Goal: Information Seeking & Learning: Learn about a topic

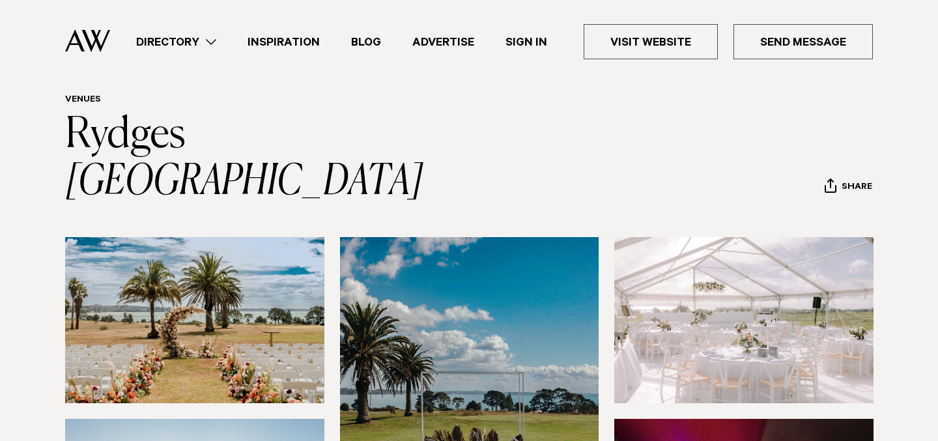
scroll to position [45, 0]
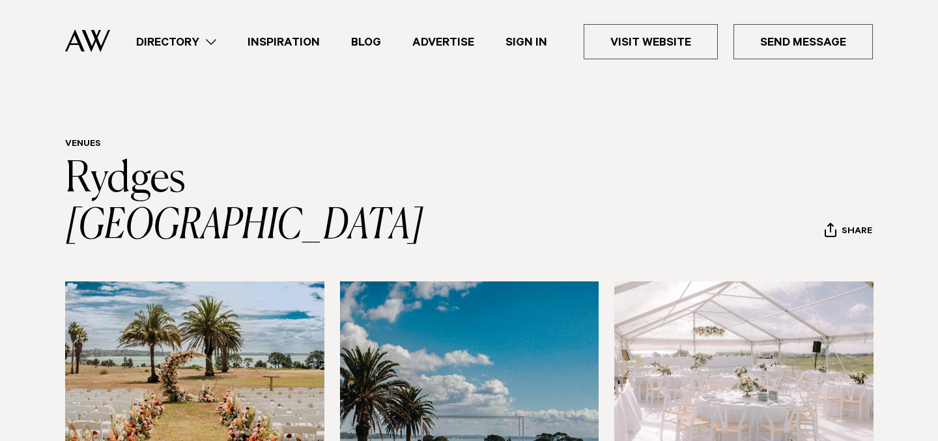
click at [157, 42] on link "Directory" at bounding box center [176, 42] width 111 height 18
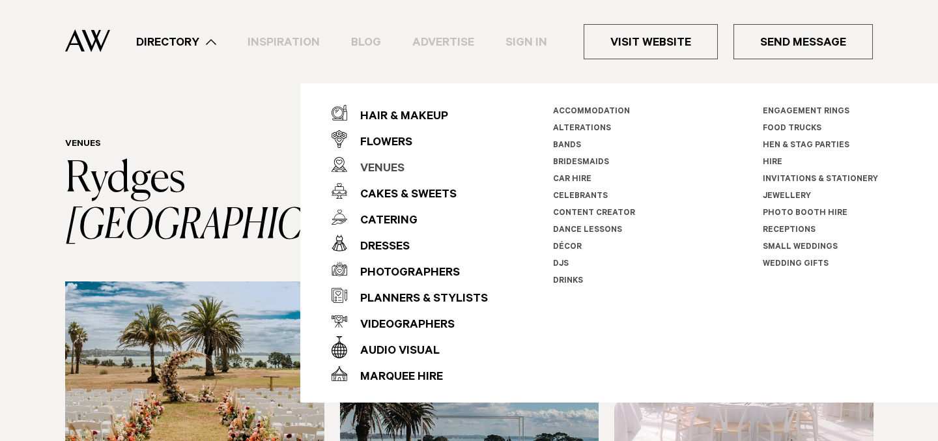
click at [386, 168] on div "Venues" at bounding box center [375, 169] width 57 height 26
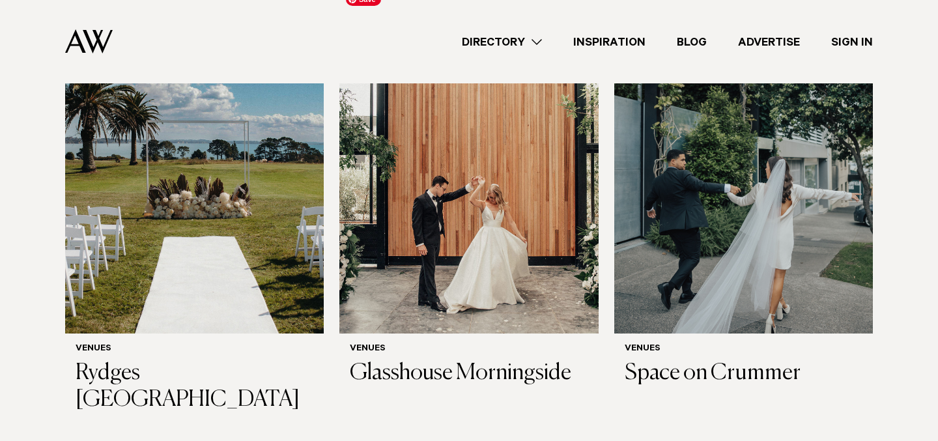
scroll to position [472, 0]
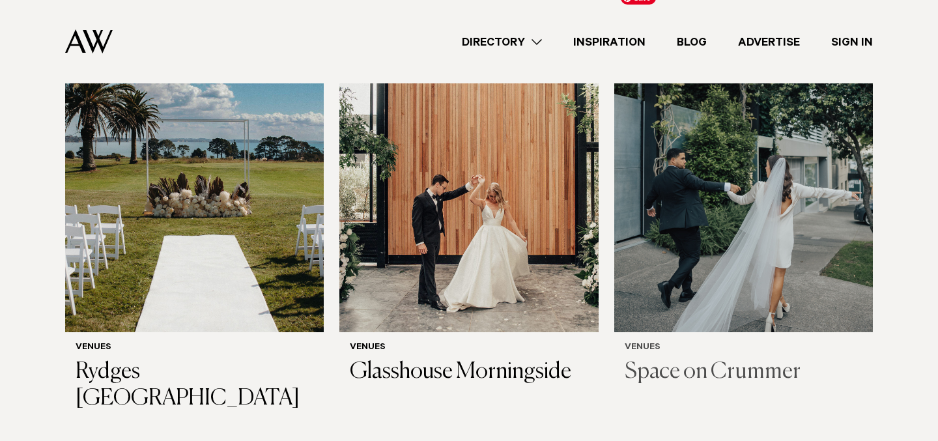
click at [768, 215] on img at bounding box center [744, 158] width 259 height 347
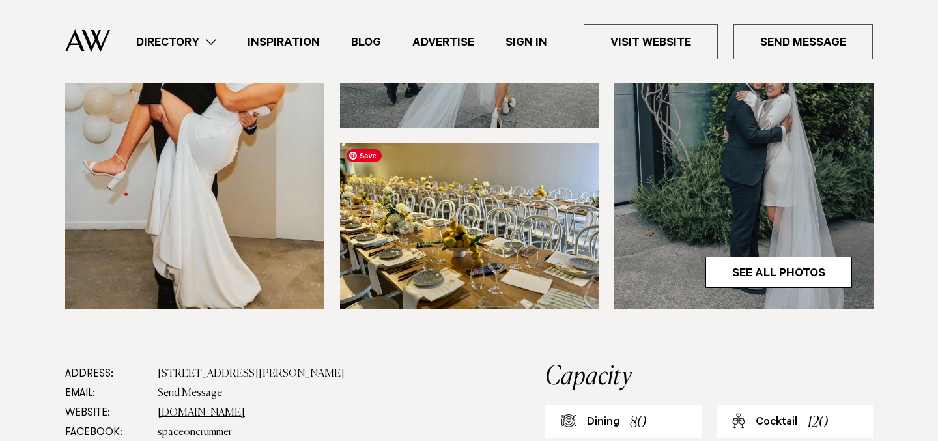
scroll to position [544, 0]
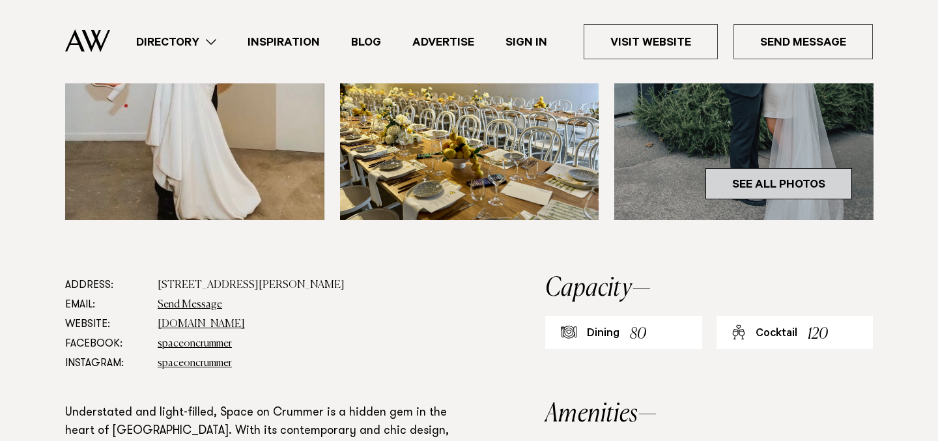
click at [785, 195] on link "See All Photos" at bounding box center [779, 183] width 147 height 31
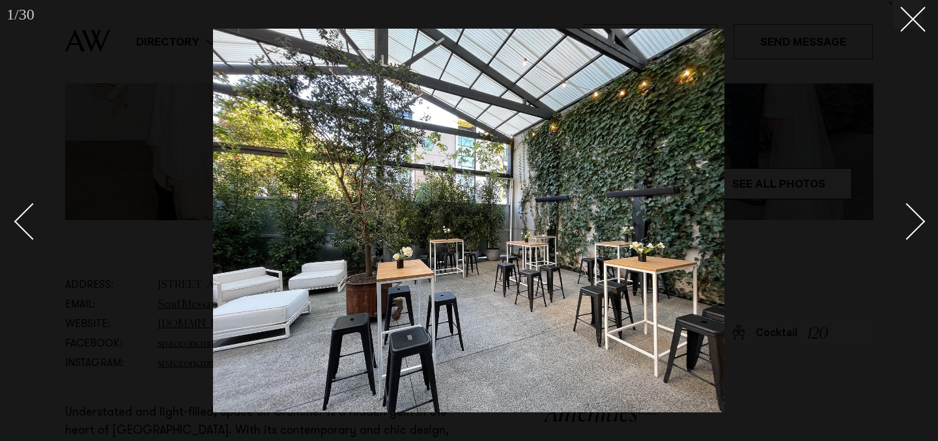
click at [910, 224] on div "Next slide" at bounding box center [907, 221] width 37 height 37
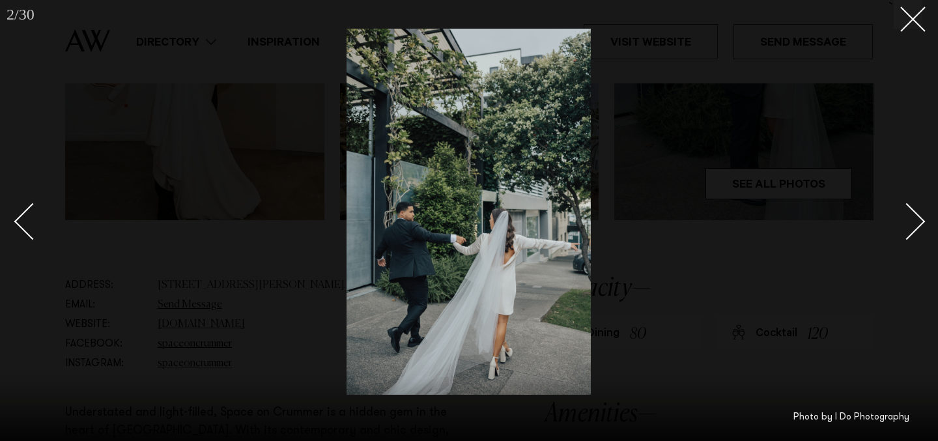
click at [910, 224] on div "Next slide" at bounding box center [907, 221] width 37 height 37
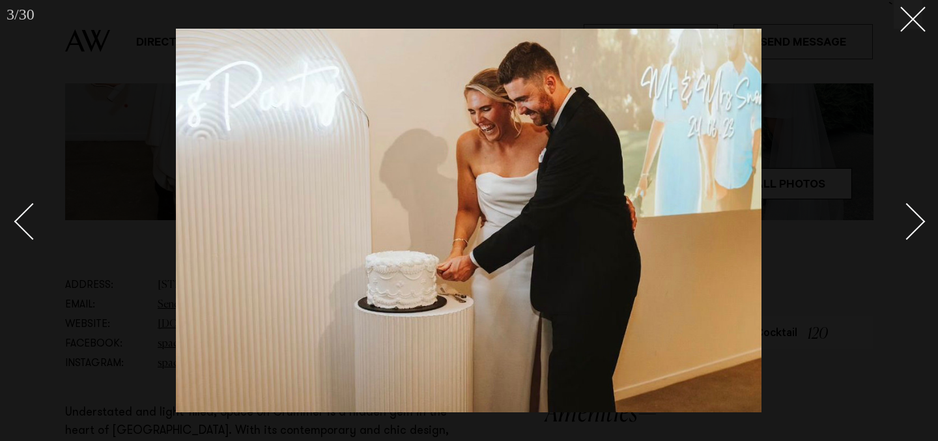
click at [910, 224] on div "Next slide" at bounding box center [907, 221] width 37 height 37
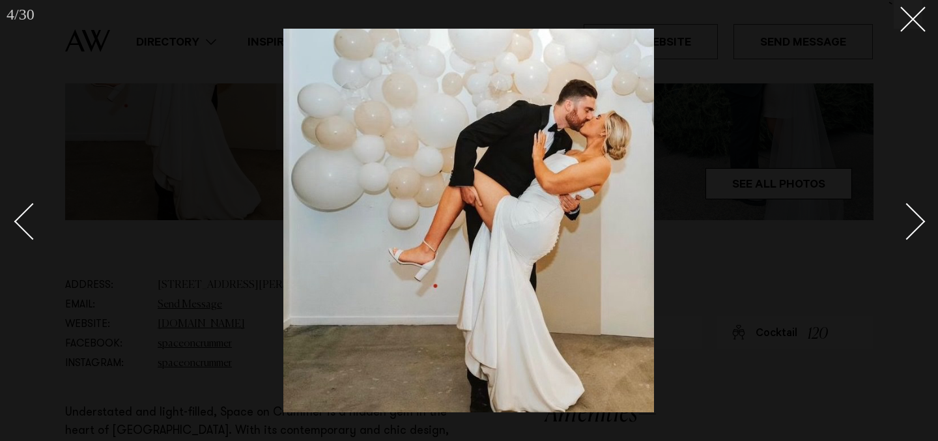
click at [910, 224] on div "Next slide" at bounding box center [907, 221] width 37 height 37
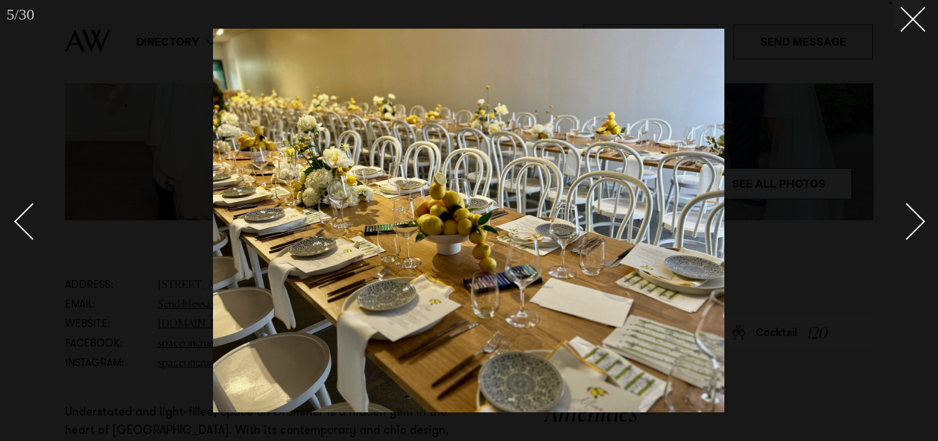
click at [910, 224] on div "Next slide" at bounding box center [907, 221] width 37 height 37
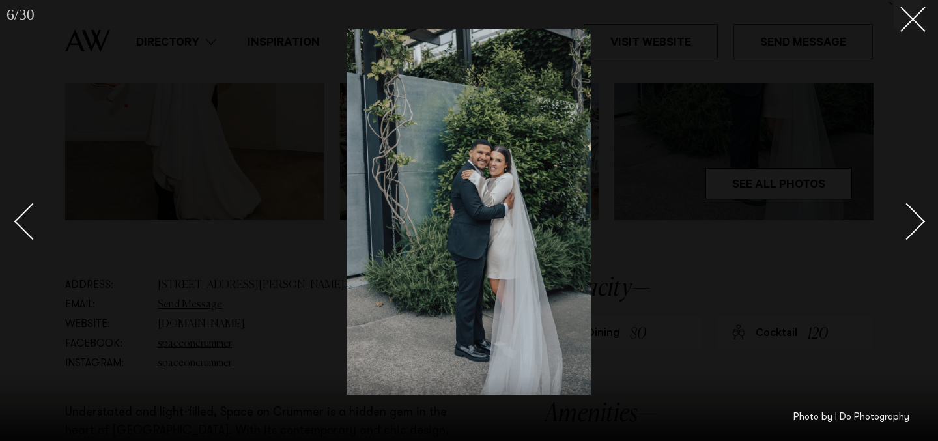
click at [910, 224] on div "Next slide" at bounding box center [907, 221] width 37 height 37
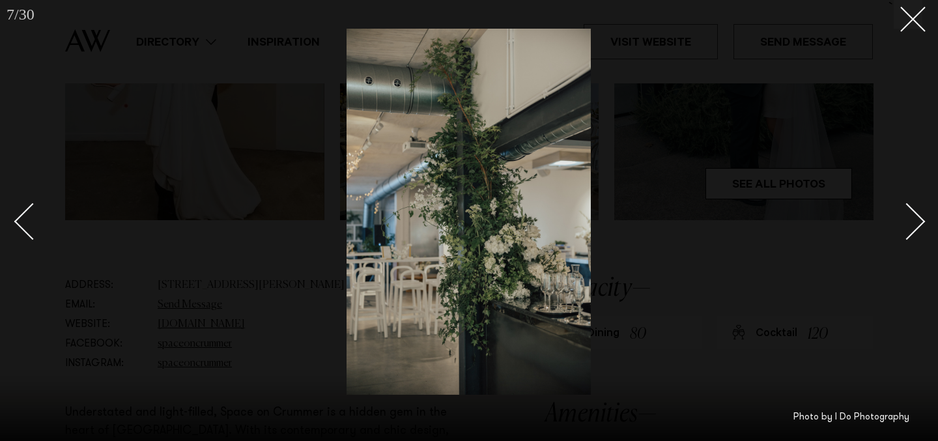
click at [910, 224] on div "Next slide" at bounding box center [907, 221] width 37 height 37
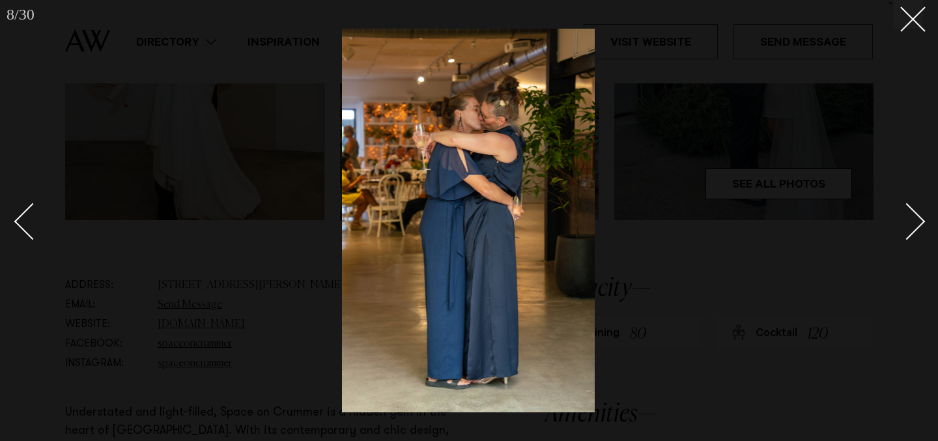
click at [910, 224] on div "Next slide" at bounding box center [907, 221] width 37 height 37
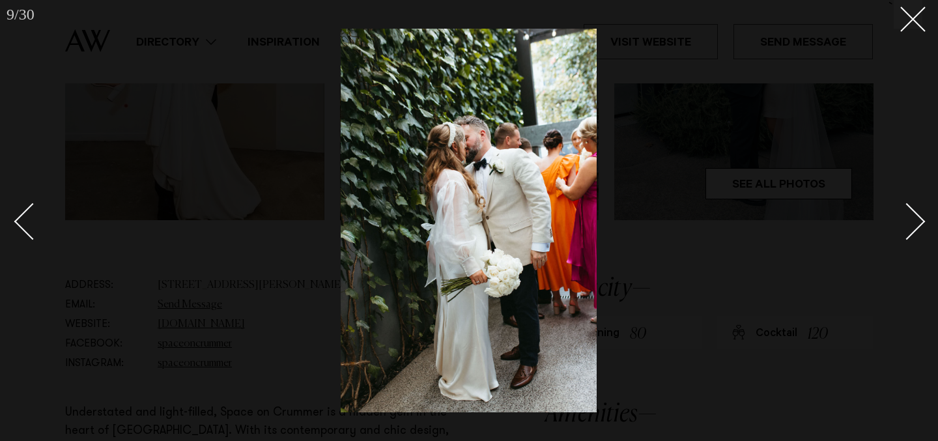
click at [910, 224] on div "Next slide" at bounding box center [907, 221] width 37 height 37
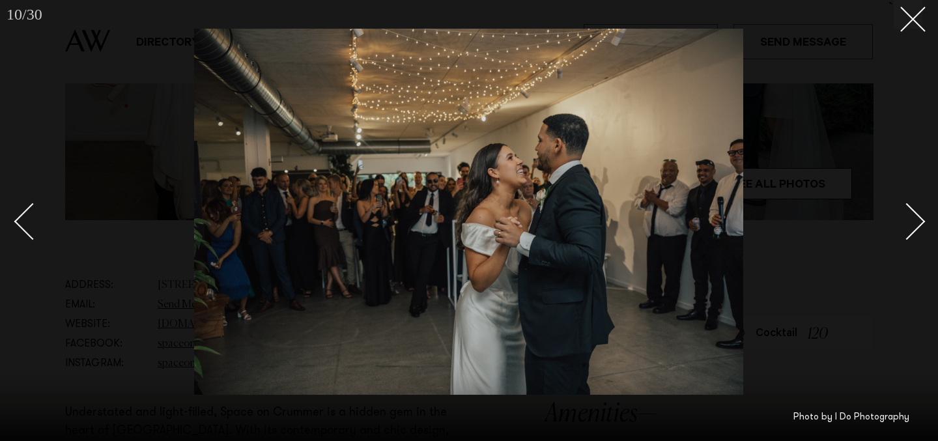
click at [910, 224] on div "Next slide" at bounding box center [907, 221] width 37 height 37
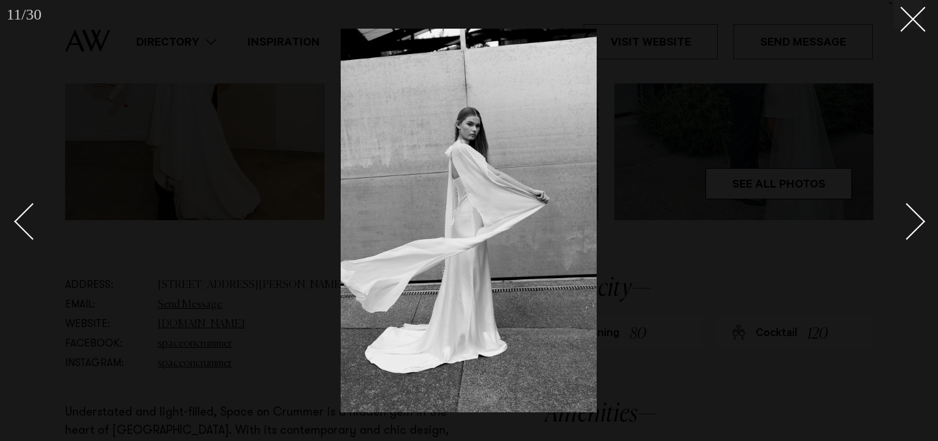
click at [910, 224] on div "Next slide" at bounding box center [907, 221] width 37 height 37
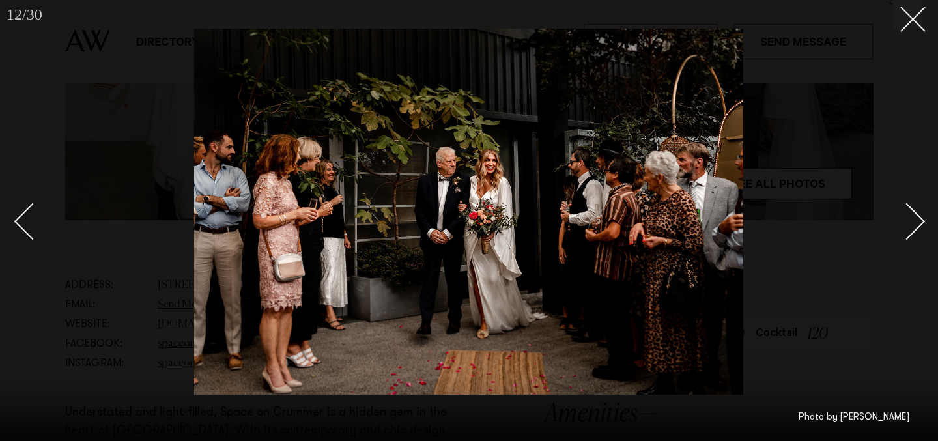
click at [910, 224] on div "Next slide" at bounding box center [907, 221] width 37 height 37
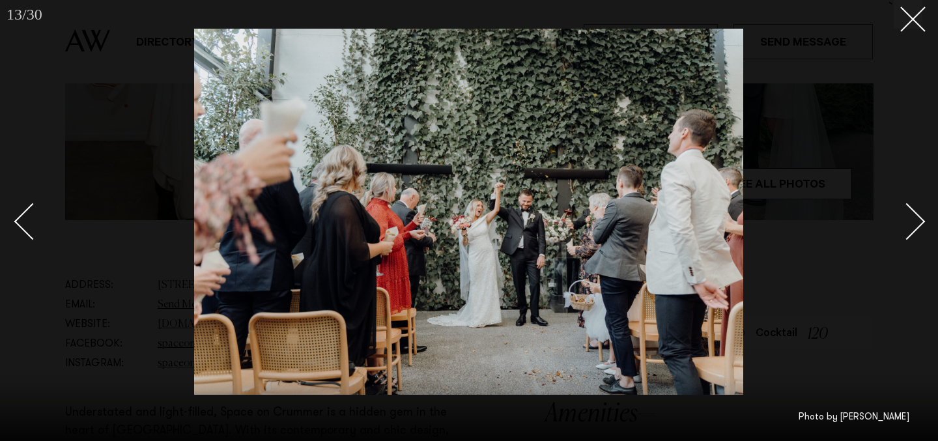
click at [910, 224] on div "Next slide" at bounding box center [907, 221] width 37 height 37
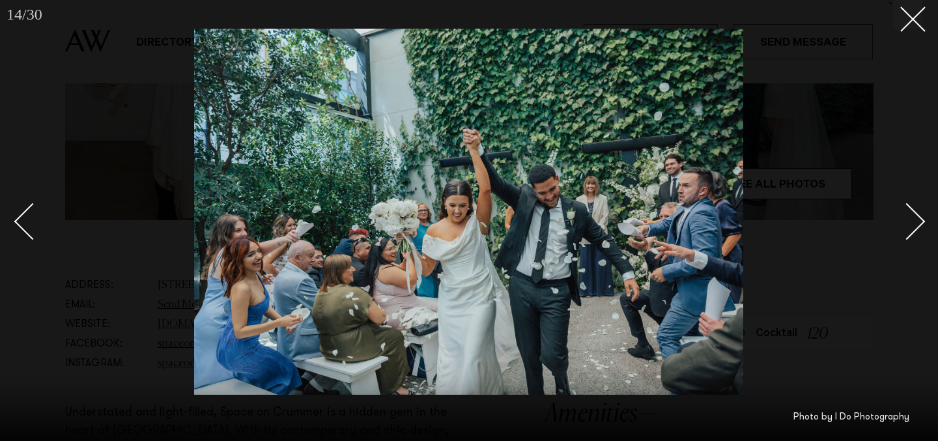
click at [910, 224] on div "Next slide" at bounding box center [907, 221] width 37 height 37
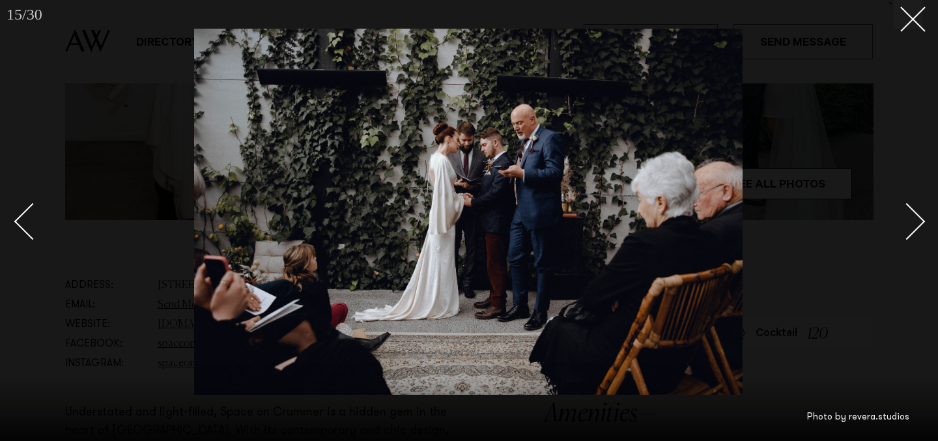
click at [910, 224] on div "Next slide" at bounding box center [907, 221] width 37 height 37
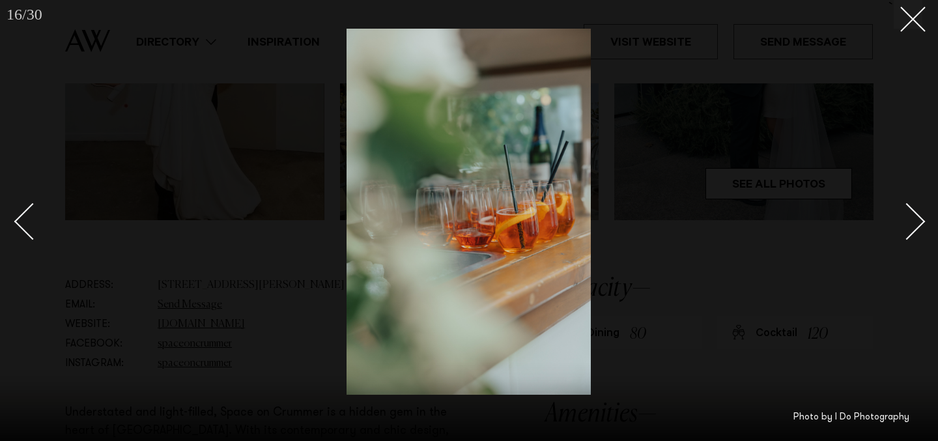
click at [910, 224] on div "Next slide" at bounding box center [907, 221] width 37 height 37
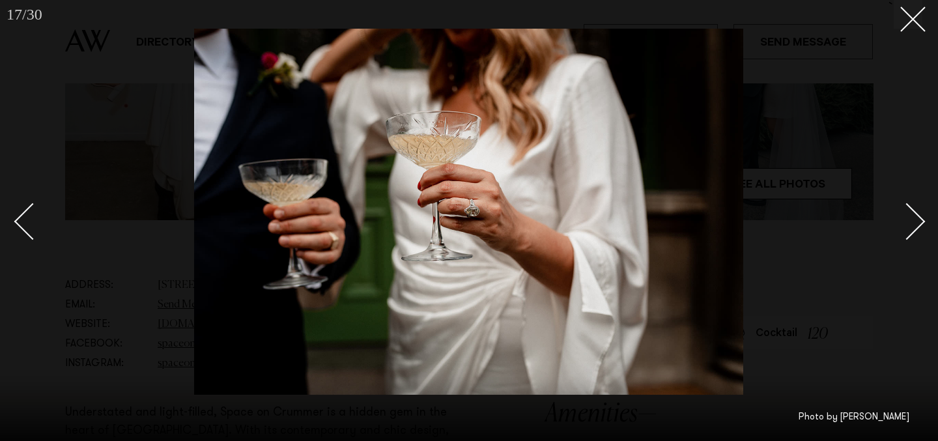
click at [922, 29] on div at bounding box center [469, 220] width 938 height 441
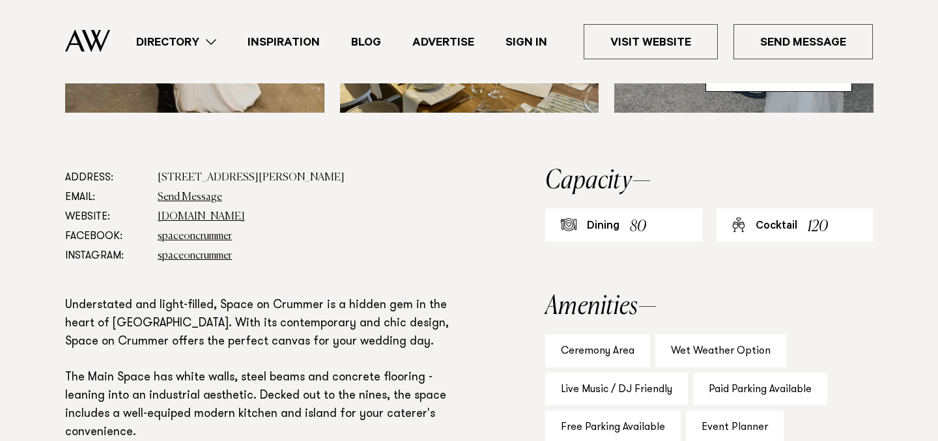
scroll to position [591, 0]
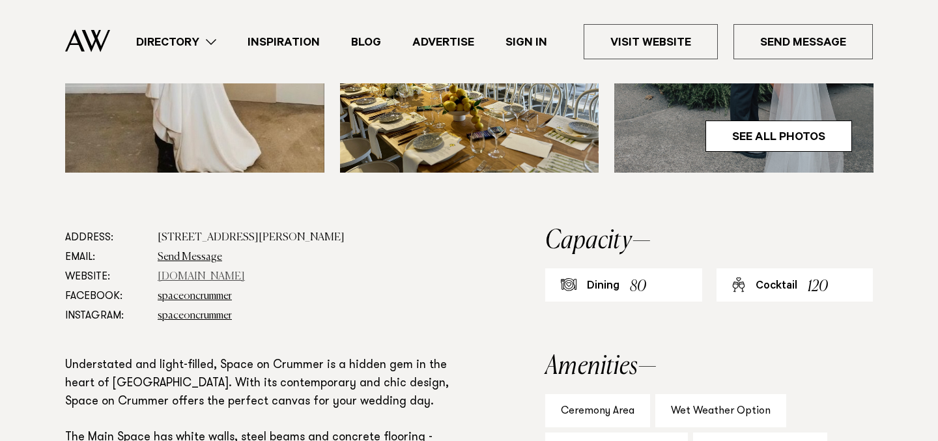
click at [228, 278] on link "spaceoncrummer.co.nz" at bounding box center [201, 277] width 87 height 10
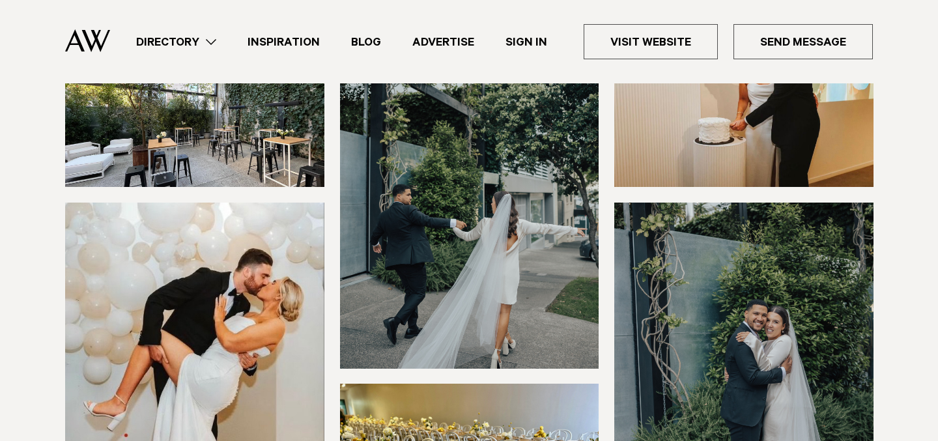
scroll to position [205, 0]
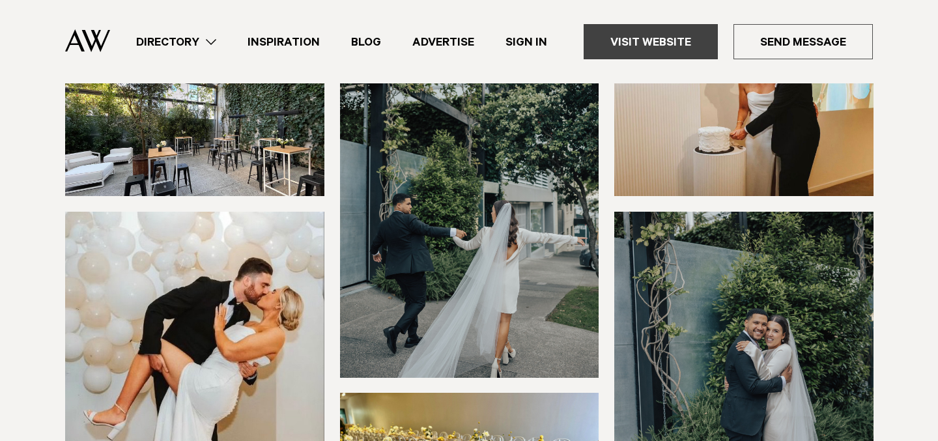
click at [701, 46] on link "Visit Website" at bounding box center [651, 41] width 134 height 35
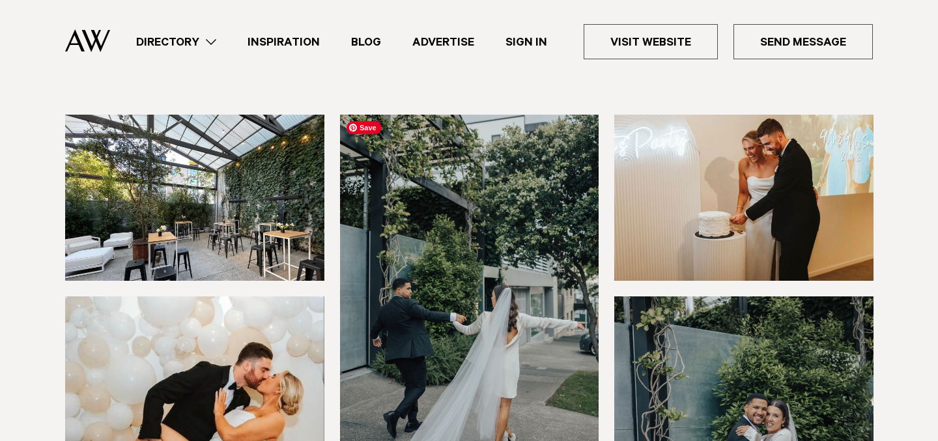
scroll to position [0, 0]
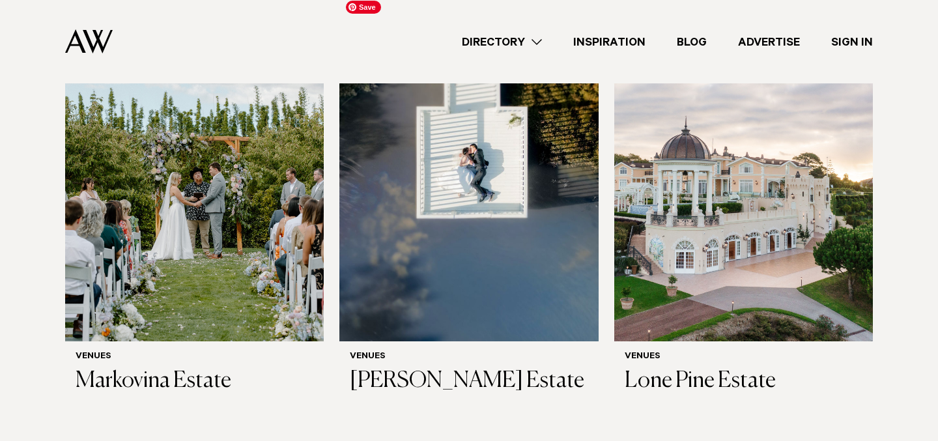
scroll to position [938, 0]
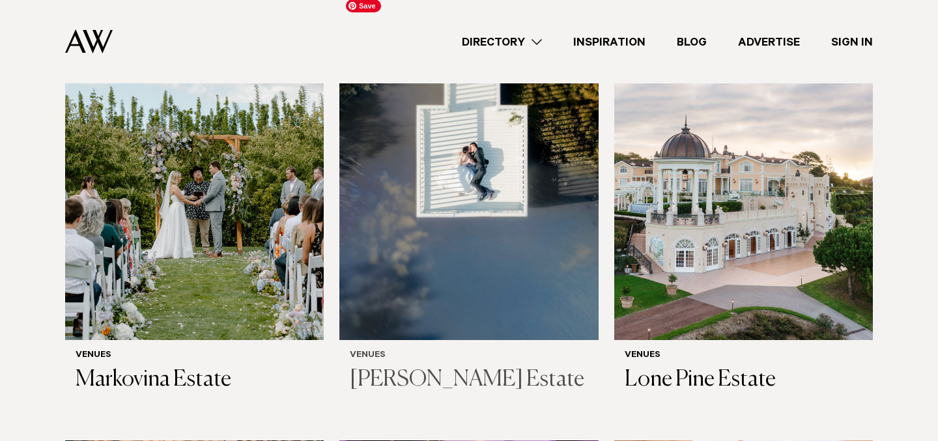
click at [531, 222] on img at bounding box center [469, 166] width 259 height 347
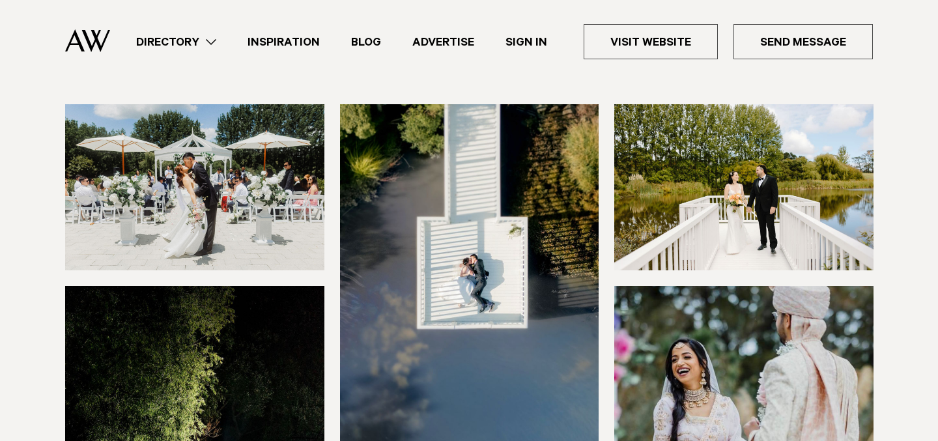
scroll to position [131, 0]
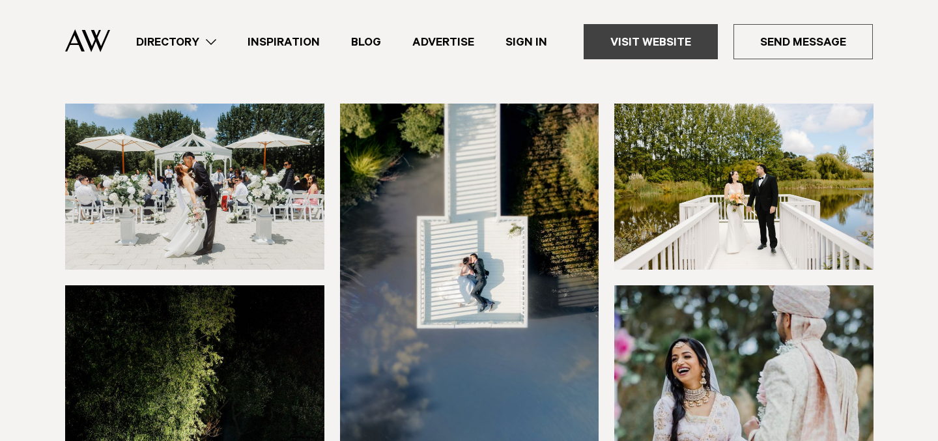
click at [680, 44] on link "Visit Website" at bounding box center [651, 41] width 134 height 35
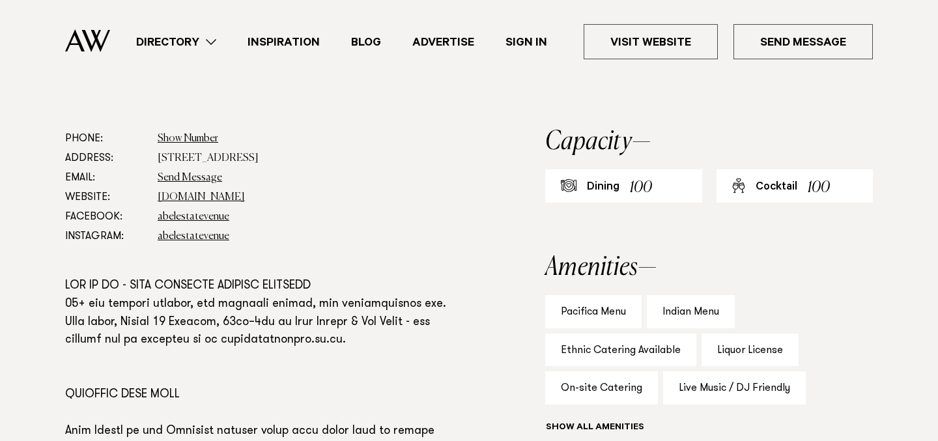
scroll to position [775, 0]
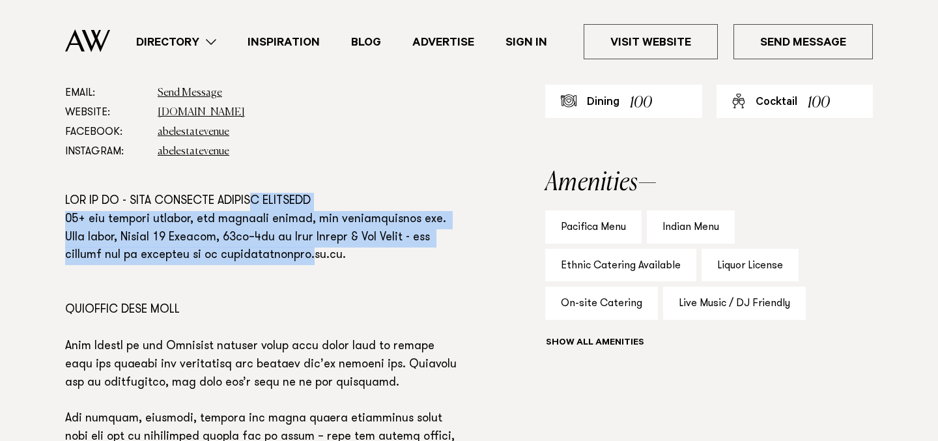
drag, startPoint x: 263, startPoint y: 210, endPoint x: 315, endPoint y: 263, distance: 74.2
click at [315, 263] on p at bounding box center [263, 375] width 396 height 364
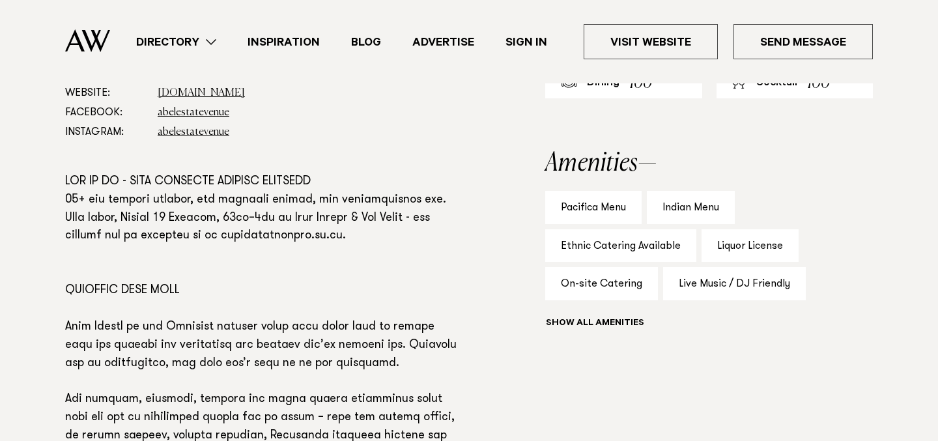
scroll to position [796, 0]
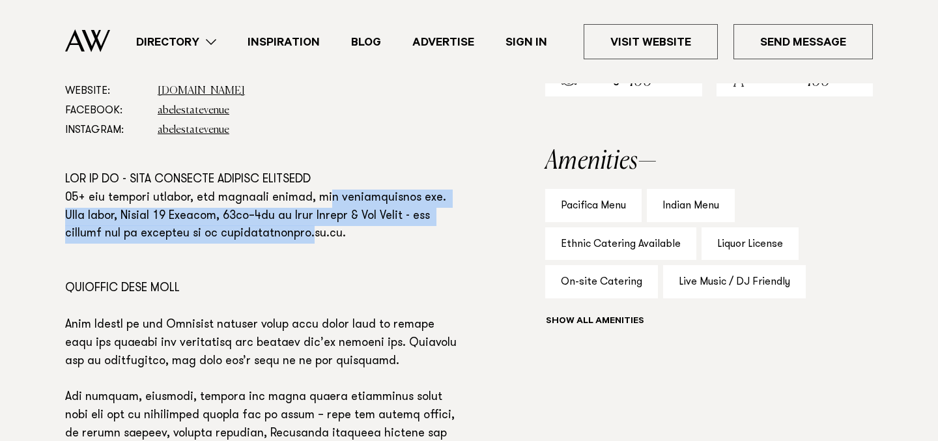
drag, startPoint x: 334, startPoint y: 194, endPoint x: 315, endPoint y: 233, distance: 42.8
click at [315, 233] on p at bounding box center [263, 353] width 396 height 364
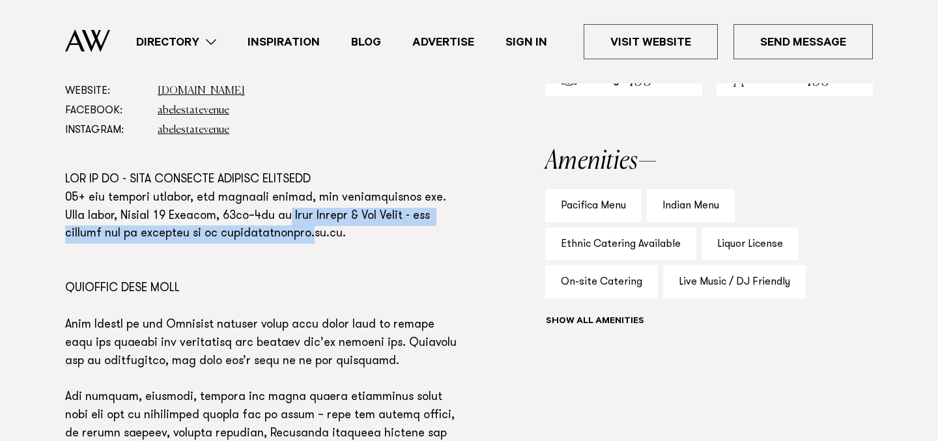
drag, startPoint x: 315, startPoint y: 233, endPoint x: 306, endPoint y: 209, distance: 25.6
click at [306, 209] on p at bounding box center [263, 353] width 396 height 364
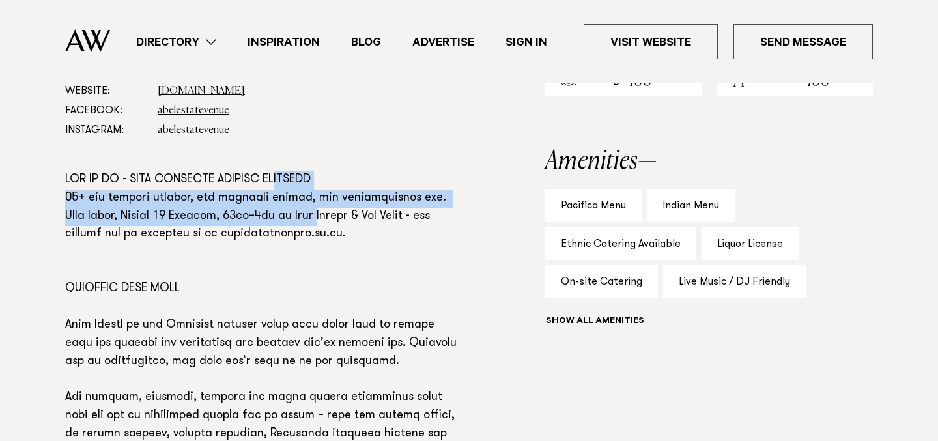
drag, startPoint x: 287, startPoint y: 173, endPoint x: 336, endPoint y: 225, distance: 71.5
click at [336, 225] on p at bounding box center [263, 353] width 396 height 364
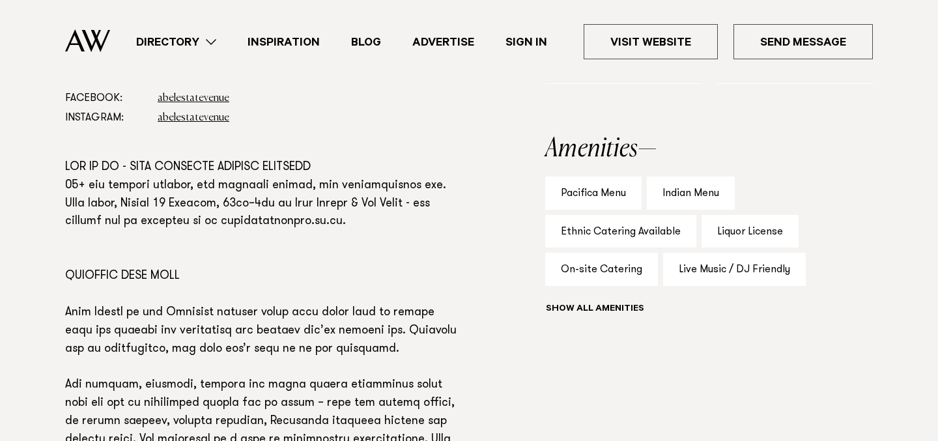
scroll to position [842, 0]
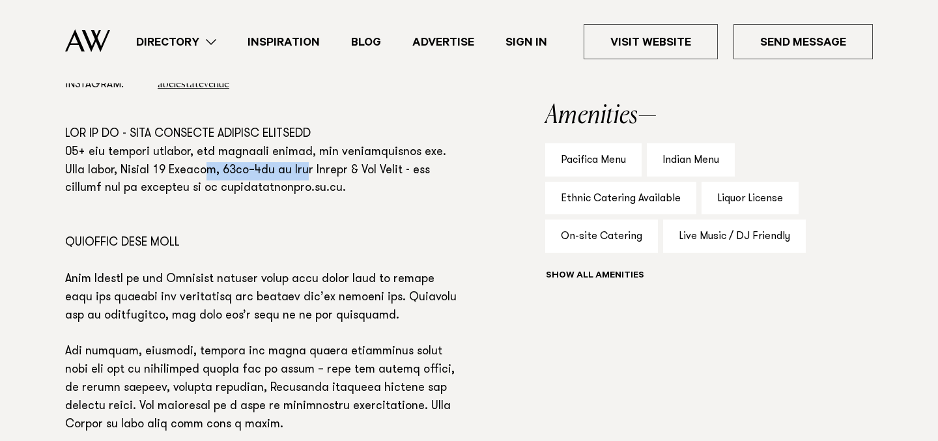
drag, startPoint x: 223, startPoint y: 166, endPoint x: 328, endPoint y: 177, distance: 105.4
click at [328, 177] on p at bounding box center [263, 308] width 396 height 364
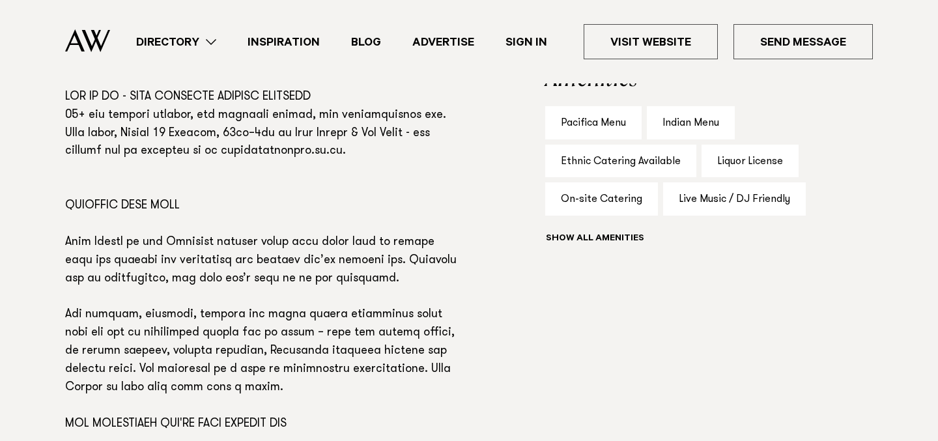
scroll to position [880, 0]
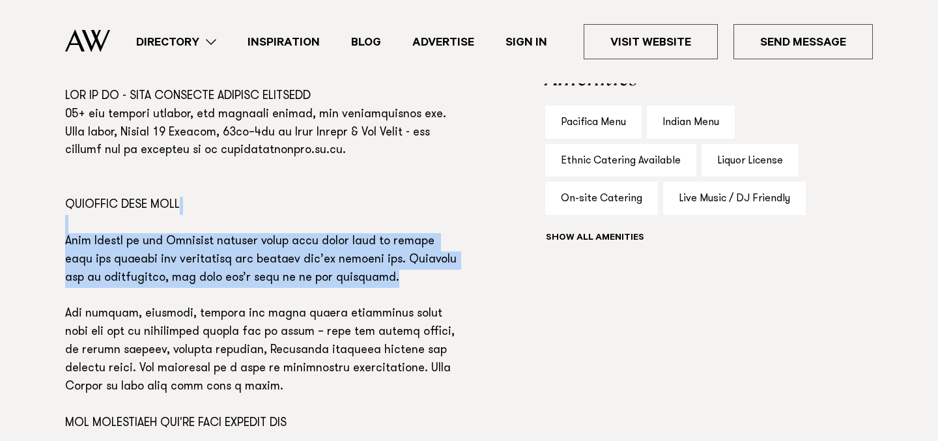
drag, startPoint x: 262, startPoint y: 205, endPoint x: 336, endPoint y: 282, distance: 106.5
click at [336, 282] on p at bounding box center [263, 270] width 396 height 364
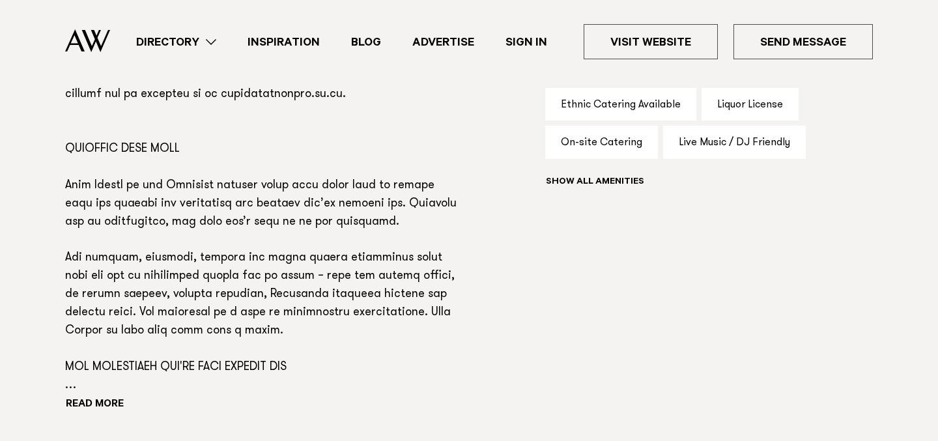
scroll to position [937, 0]
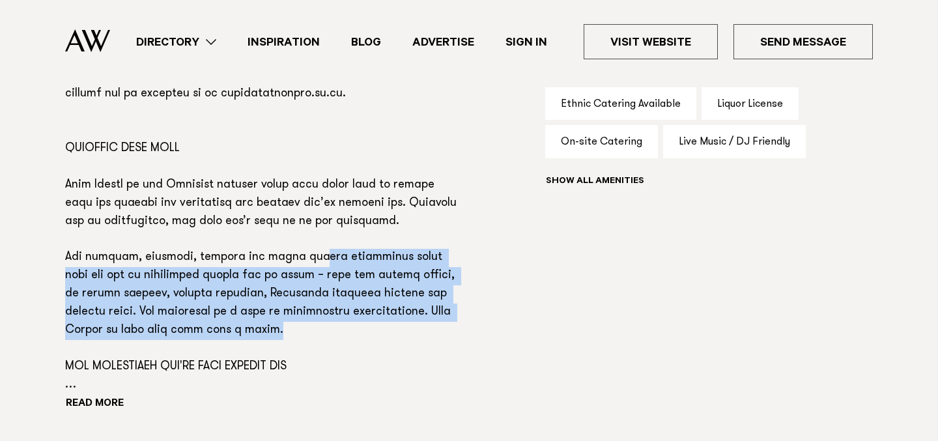
drag, startPoint x: 287, startPoint y: 250, endPoint x: 334, endPoint y: 330, distance: 93.4
click at [334, 330] on p at bounding box center [263, 213] width 396 height 364
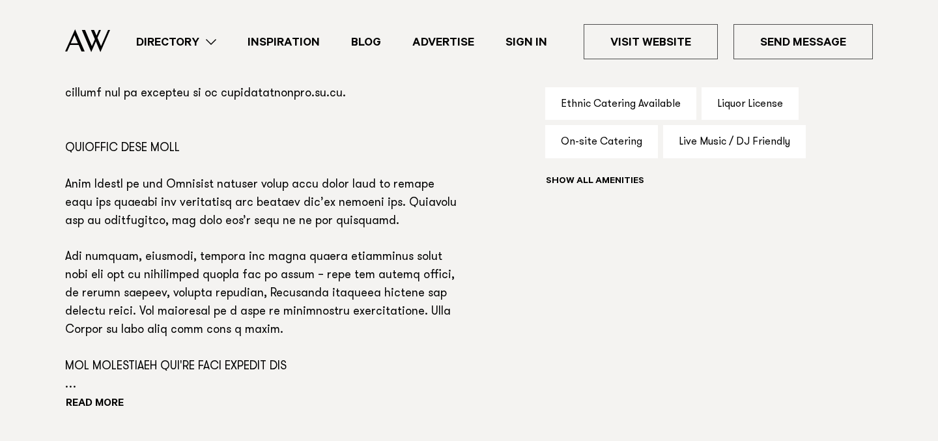
scroll to position [991, 0]
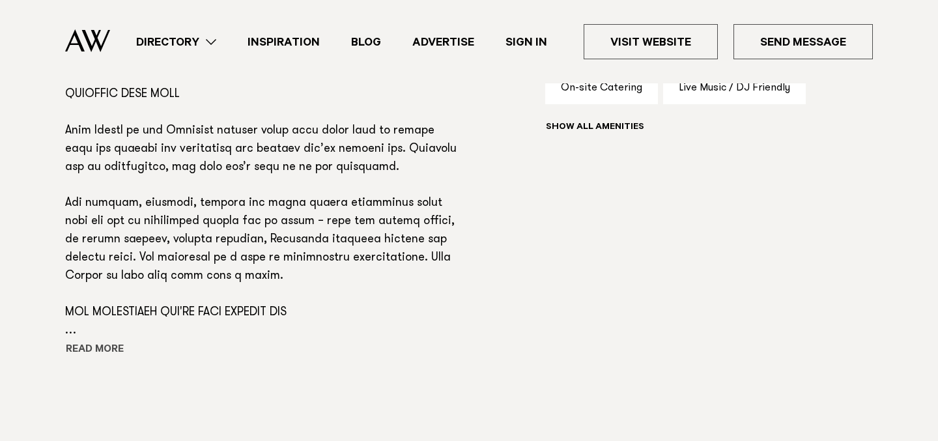
click at [100, 347] on button "Read more" at bounding box center [123, 351] width 117 height 20
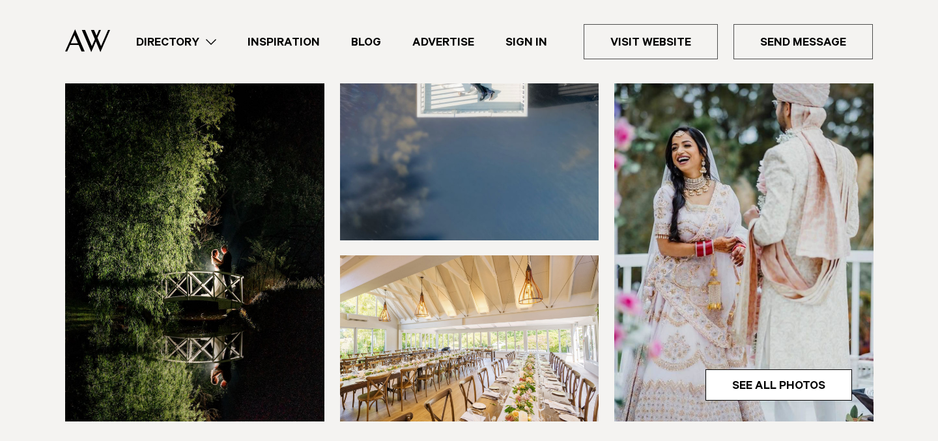
scroll to position [0, 0]
